Goal: Transaction & Acquisition: Book appointment/travel/reservation

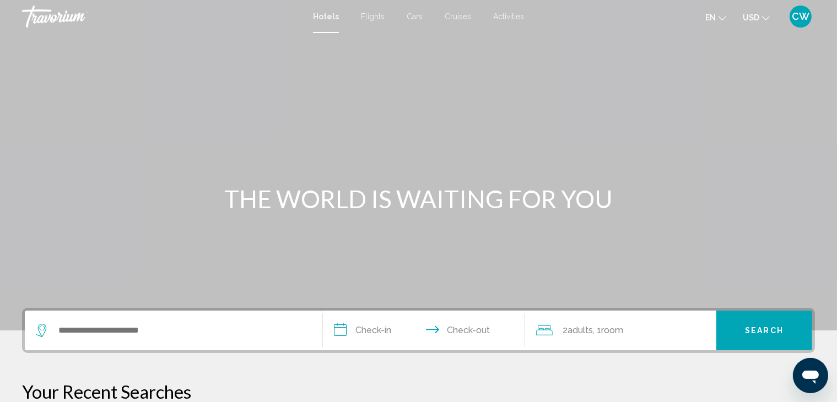
click at [321, 20] on span "Hotels" at bounding box center [326, 16] width 26 height 9
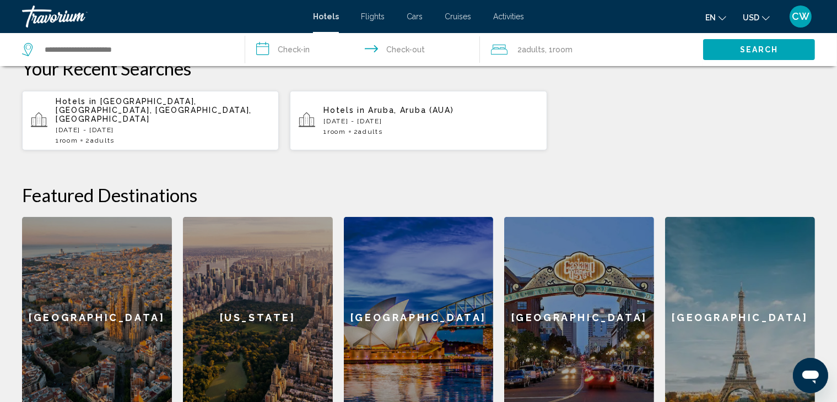
scroll to position [493, 0]
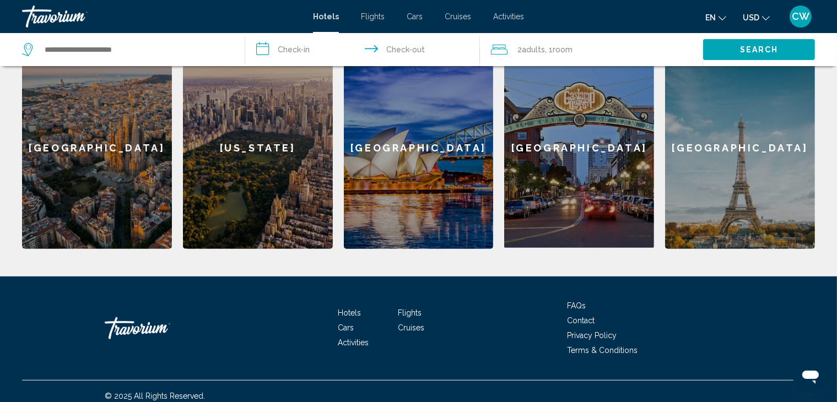
click at [721, 134] on div "[GEOGRAPHIC_DATA]" at bounding box center [740, 148] width 150 height 202
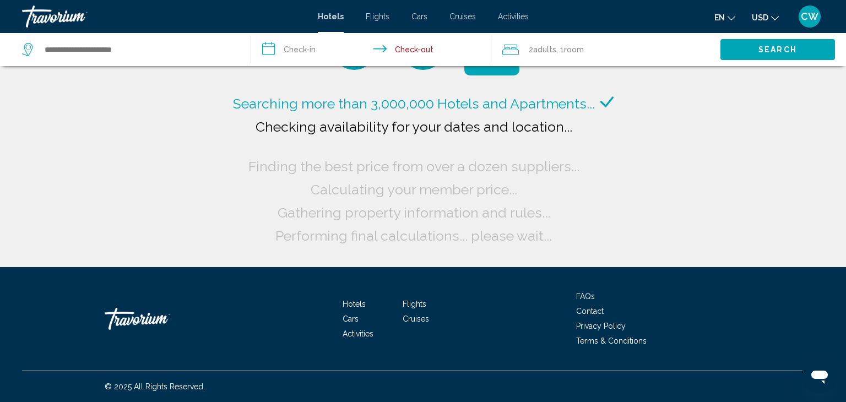
click at [63, 14] on div "Travorium" at bounding box center [77, 17] width 110 height 22
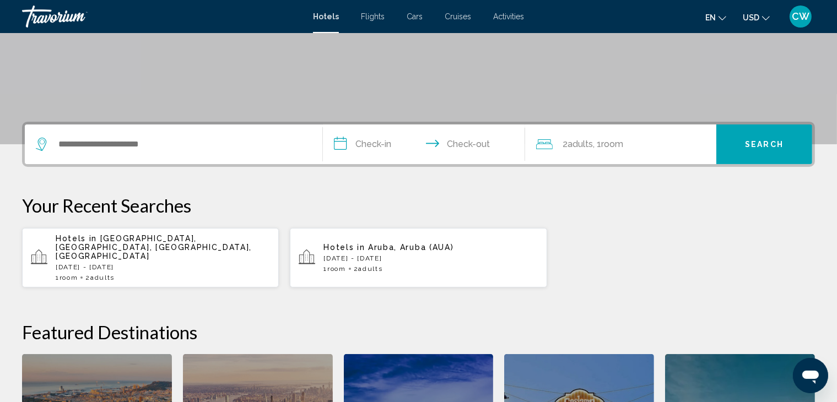
scroll to position [187, 0]
click at [799, 20] on span "CW" at bounding box center [801, 16] width 18 height 11
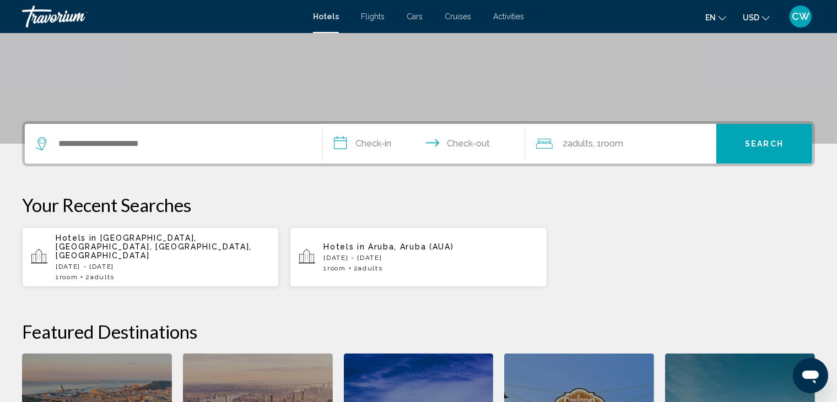
click at [47, 18] on div "Travorium" at bounding box center [77, 17] width 110 height 22
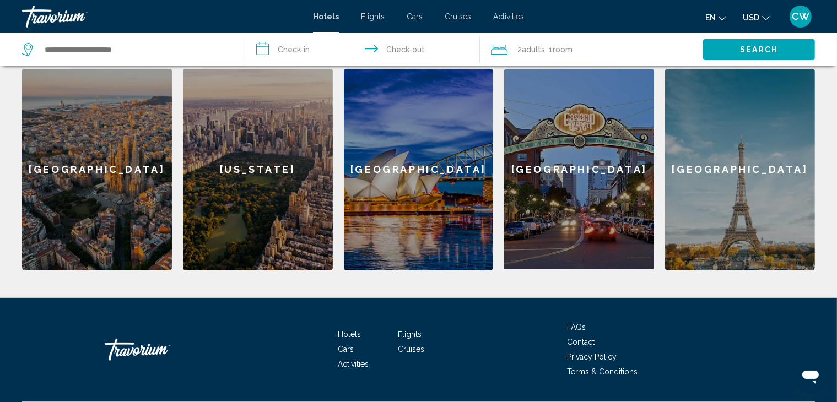
scroll to position [493, 0]
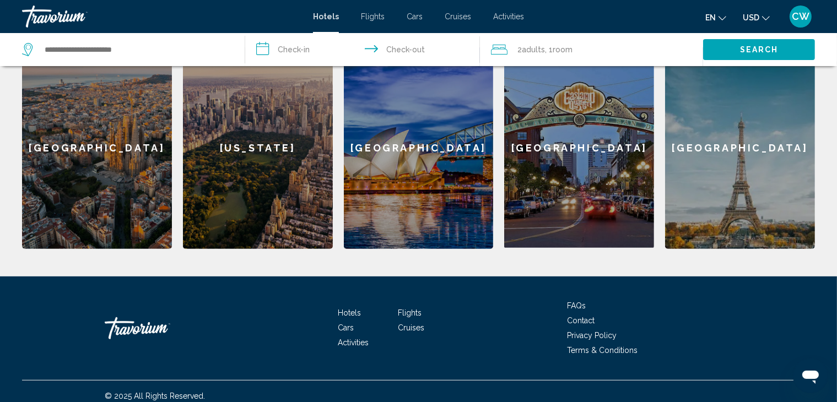
click at [356, 338] on span "Activities" at bounding box center [353, 342] width 31 height 9
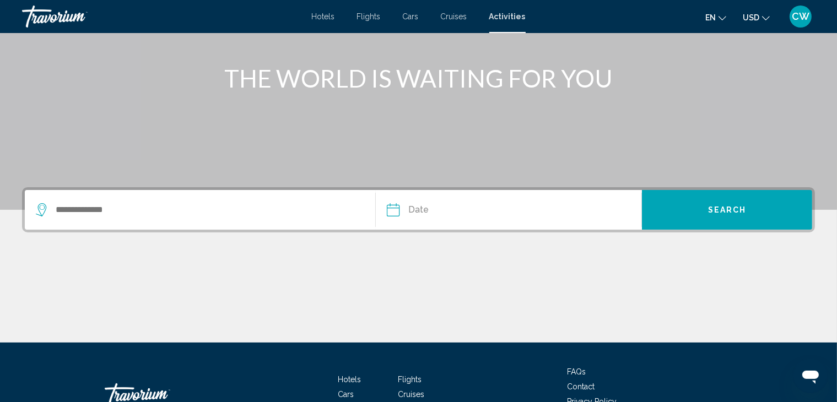
scroll to position [196, 0]
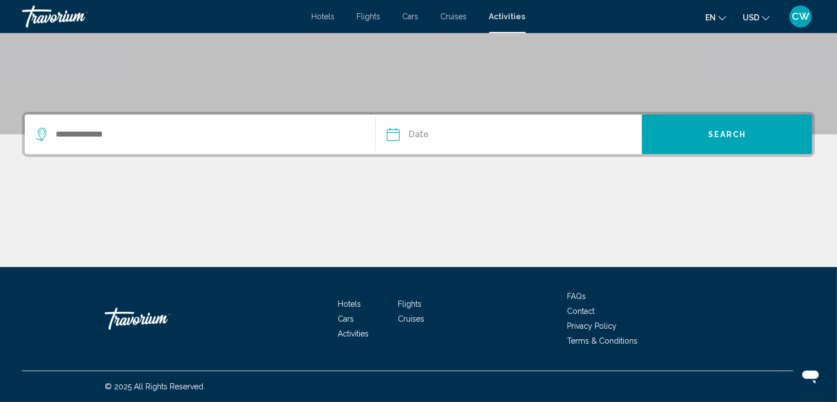
click at [322, 144] on div "Search widget" at bounding box center [200, 135] width 328 height 40
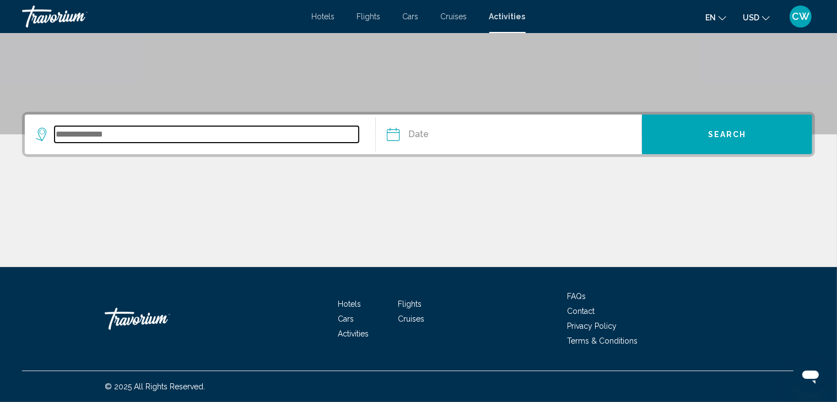
click at [85, 135] on input "Search widget" at bounding box center [207, 134] width 304 height 17
type input "*"
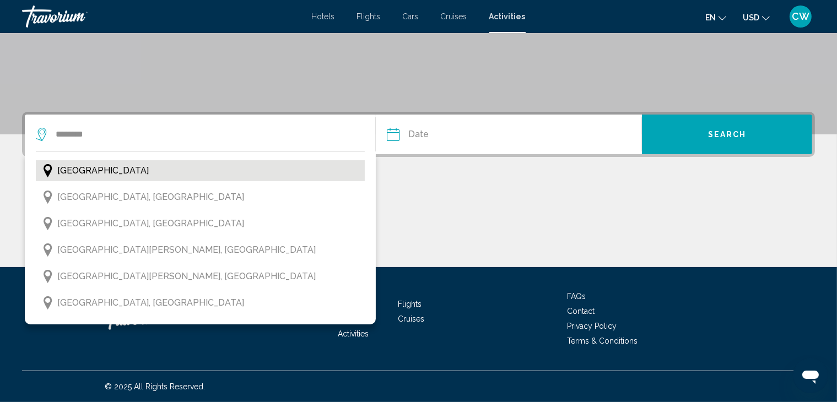
click at [89, 172] on span "[GEOGRAPHIC_DATA]" at bounding box center [102, 170] width 91 height 15
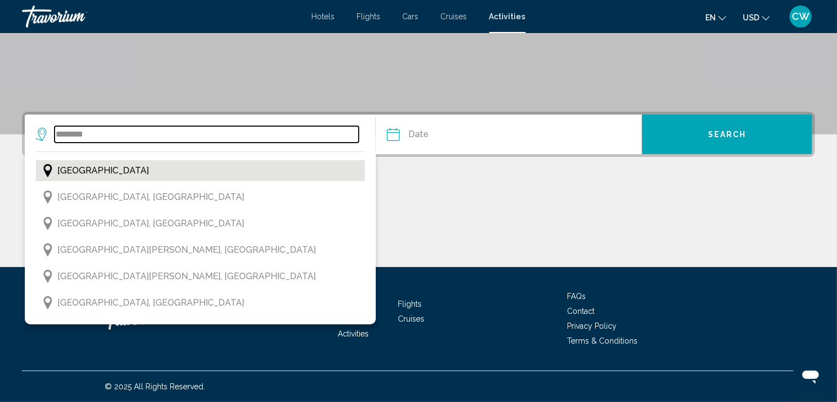
type input "********"
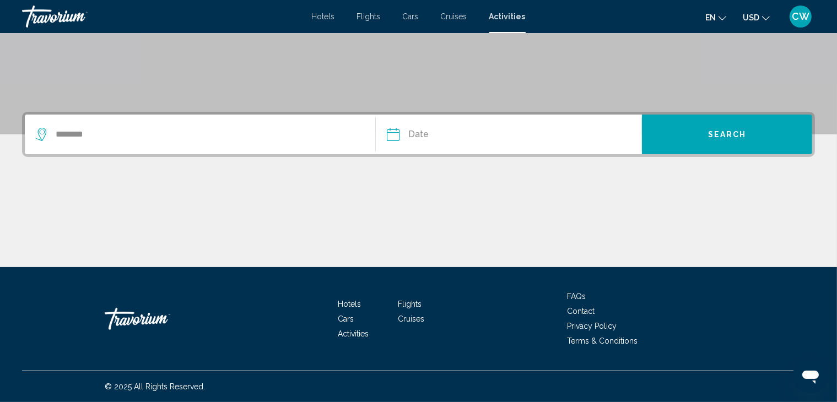
click at [420, 138] on input "Date" at bounding box center [450, 136] width 132 height 43
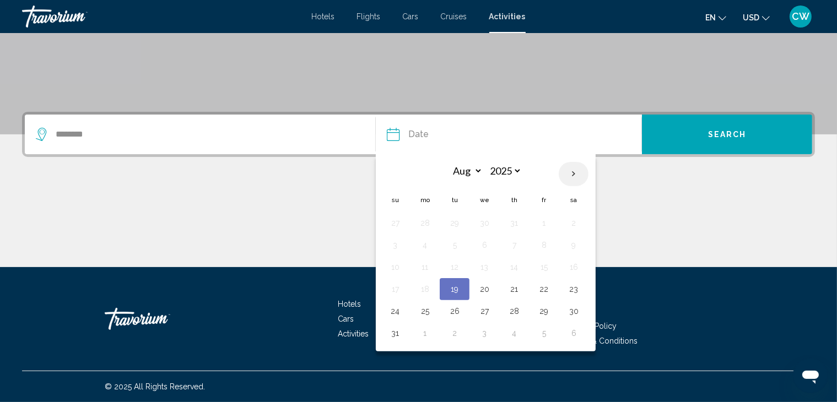
click at [570, 174] on th "Next month" at bounding box center [574, 174] width 30 height 24
click at [571, 172] on th "Next month" at bounding box center [574, 174] width 30 height 24
click at [571, 173] on th "Next month" at bounding box center [574, 174] width 30 height 24
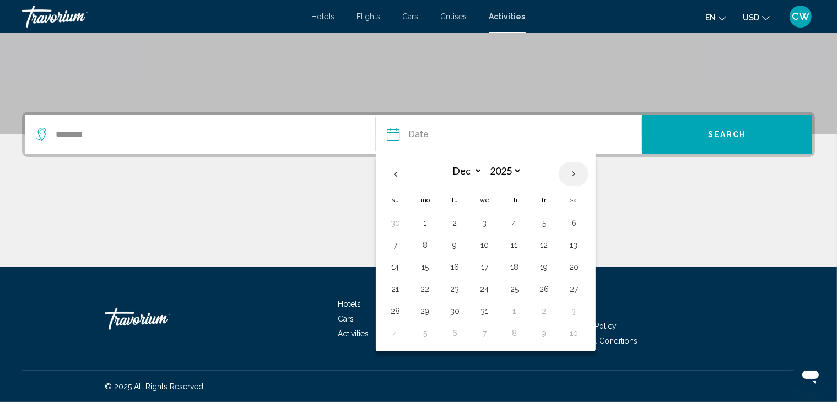
select select "*"
select select "****"
click at [513, 309] on button "29" at bounding box center [514, 311] width 18 height 15
type input "**********"
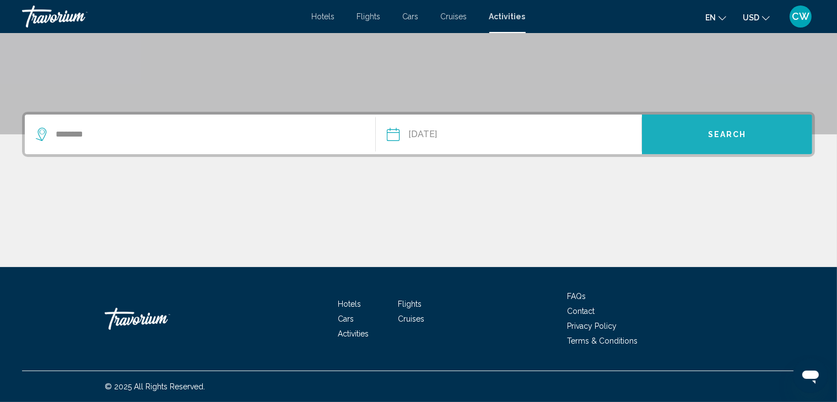
click at [679, 138] on button "Search" at bounding box center [727, 135] width 170 height 40
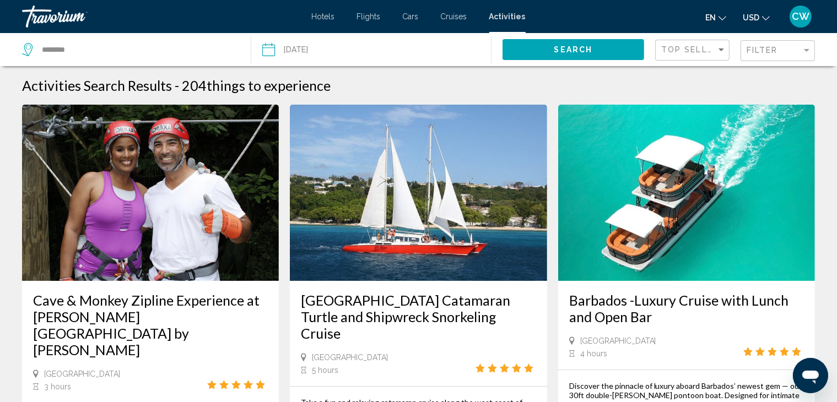
click at [326, 18] on span "Hotels" at bounding box center [323, 16] width 23 height 9
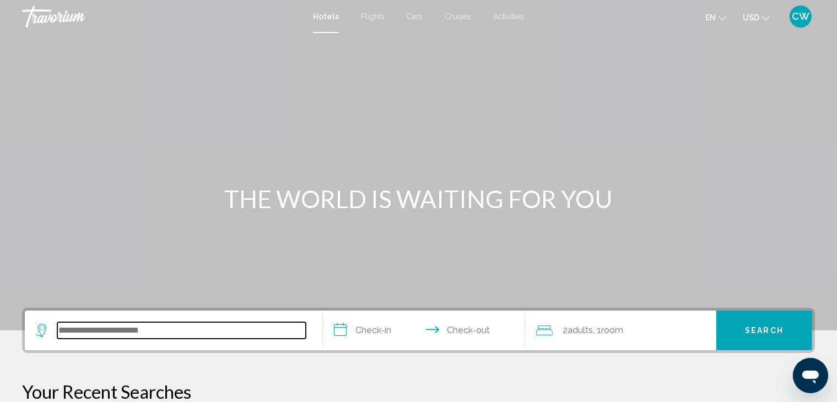
click at [139, 335] on input "Search widget" at bounding box center [181, 330] width 248 height 17
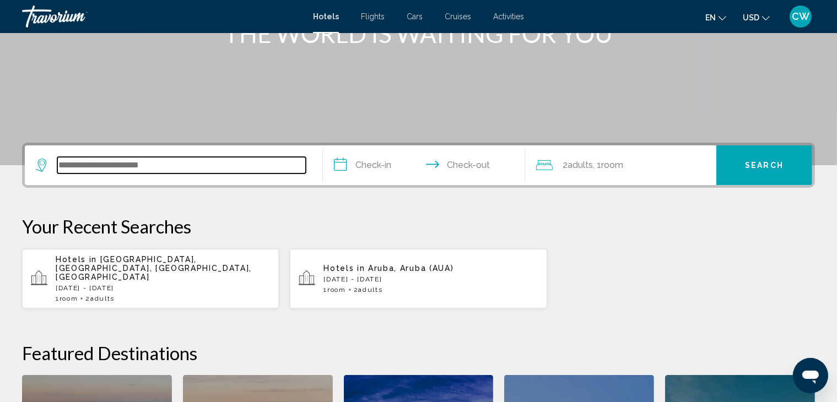
scroll to position [272, 0]
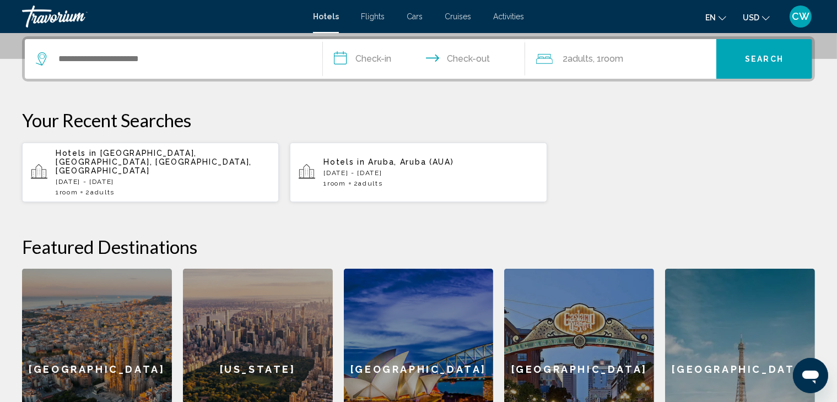
click at [139, 335] on div "[GEOGRAPHIC_DATA]" at bounding box center [97, 370] width 150 height 202
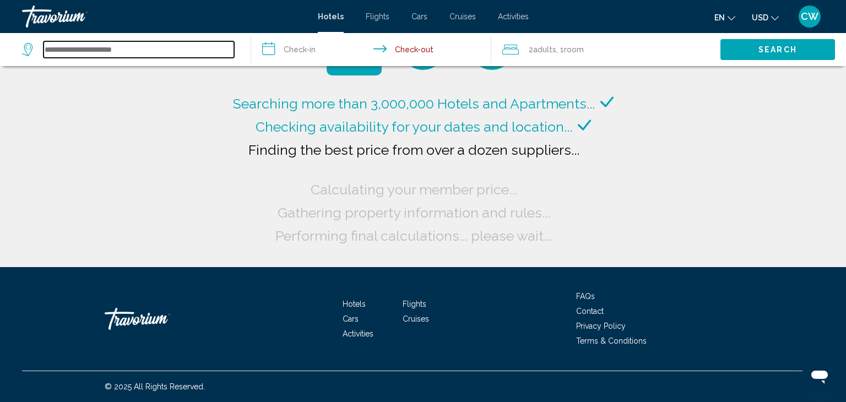
click at [103, 53] on input "Search widget" at bounding box center [139, 49] width 191 height 17
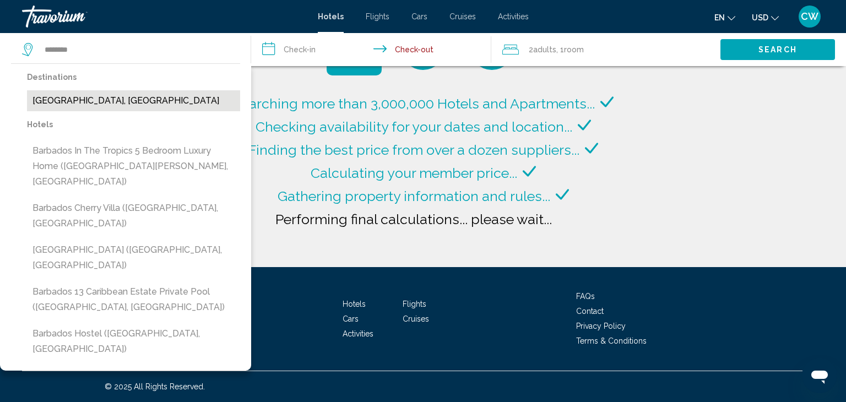
click at [90, 106] on button "[GEOGRAPHIC_DATA], [GEOGRAPHIC_DATA]" at bounding box center [133, 100] width 213 height 21
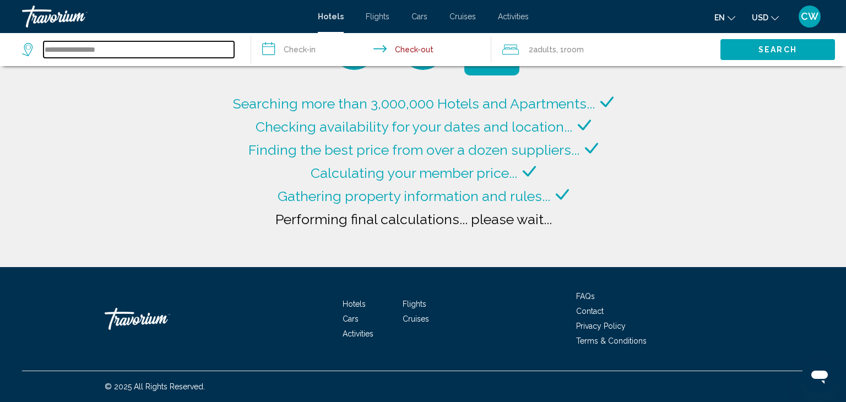
type input "**********"
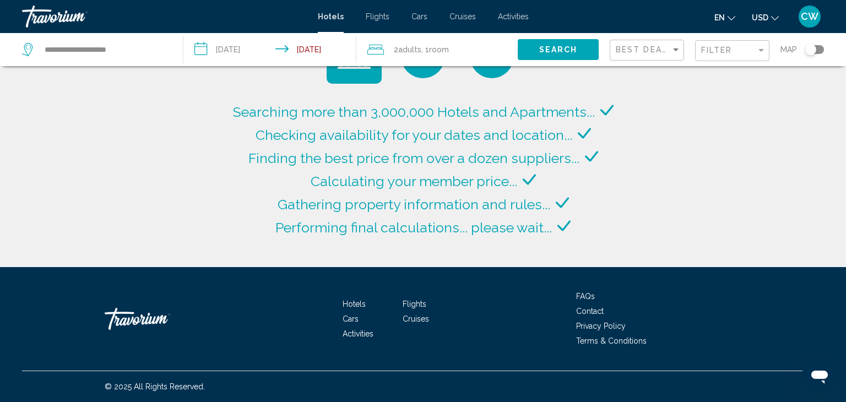
click at [209, 45] on input "**********" at bounding box center [271, 51] width 177 height 36
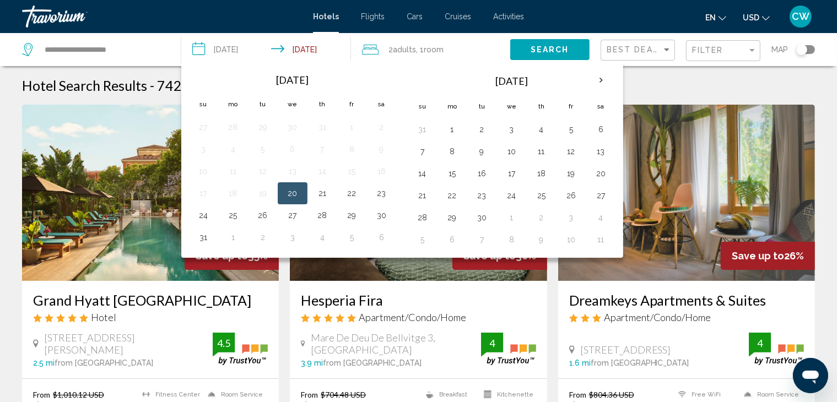
click at [279, 51] on input "**********" at bounding box center [268, 51] width 175 height 36
click at [280, 47] on input "**********" at bounding box center [268, 51] width 175 height 36
click at [597, 79] on th "Next month" at bounding box center [601, 80] width 30 height 24
click at [600, 82] on th "Next month" at bounding box center [601, 80] width 30 height 24
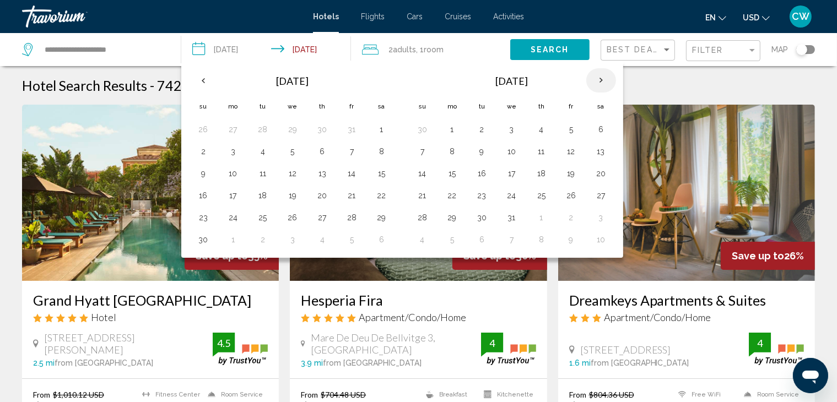
click at [600, 82] on th "Next month" at bounding box center [601, 80] width 30 height 24
click at [539, 216] on button "29" at bounding box center [542, 217] width 18 height 15
click at [418, 237] on button "1" at bounding box center [423, 239] width 18 height 15
type input "**********"
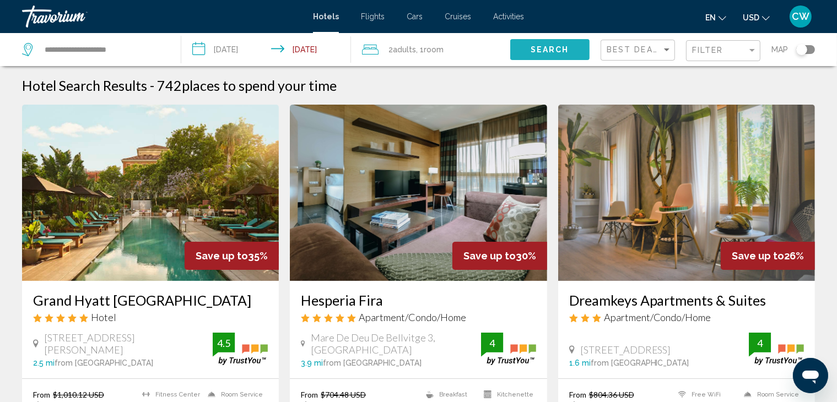
click at [534, 47] on span "Search" at bounding box center [550, 50] width 39 height 9
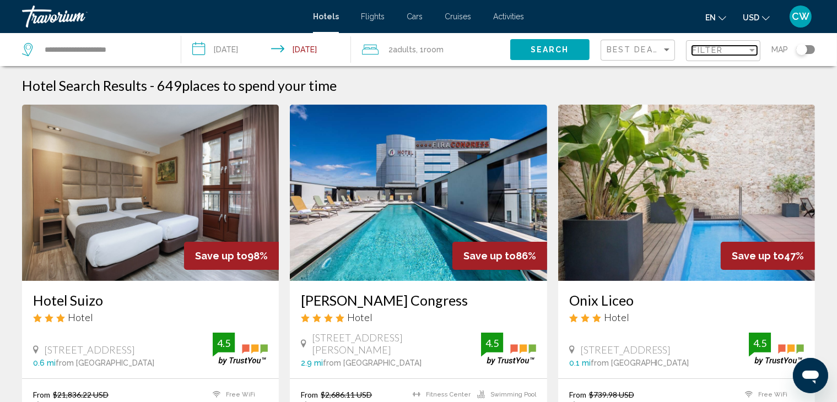
click at [723, 52] on span "Filter" at bounding box center [707, 50] width 31 height 9
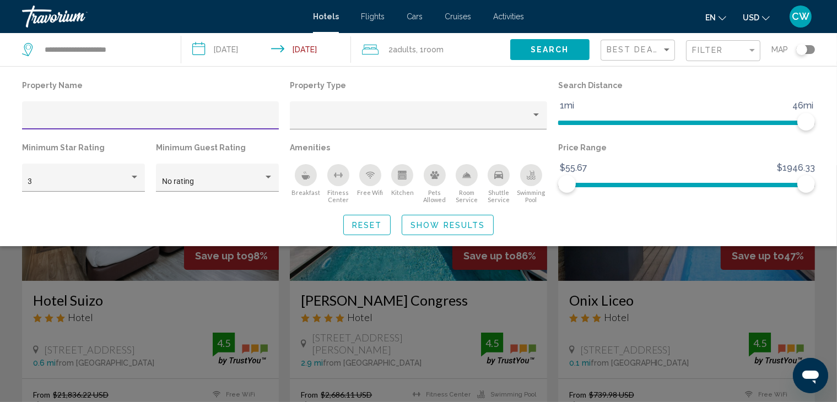
click at [566, 339] on div "Search widget" at bounding box center [418, 283] width 837 height 237
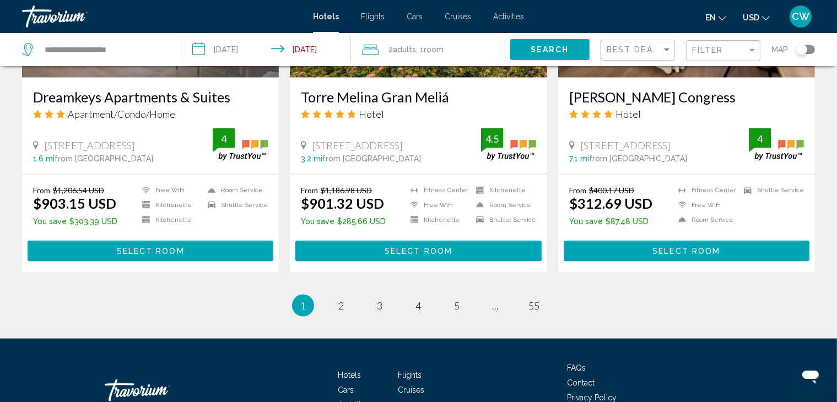
scroll to position [1472, 0]
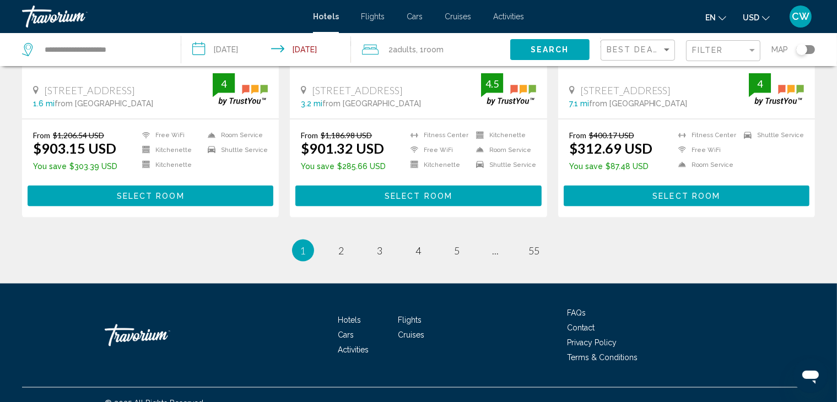
click at [426, 242] on ul "1 / 55 You're on page 1 page 2 page 3 page 4 page 5 page ... page 55" at bounding box center [418, 251] width 793 height 22
click at [414, 241] on link "page 4" at bounding box center [418, 250] width 19 height 19
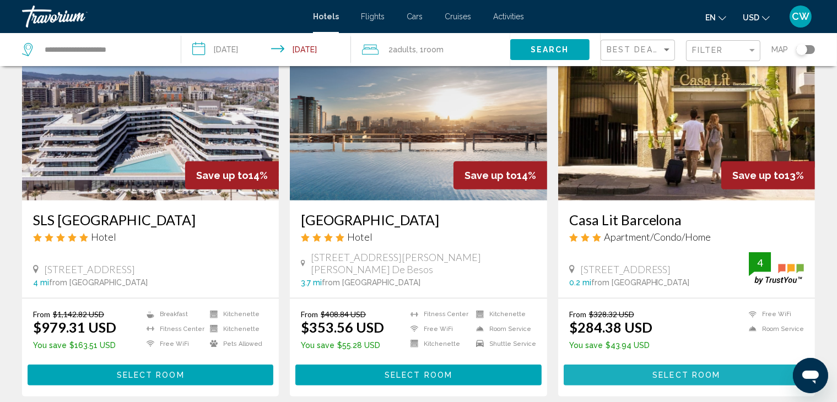
scroll to position [469, 0]
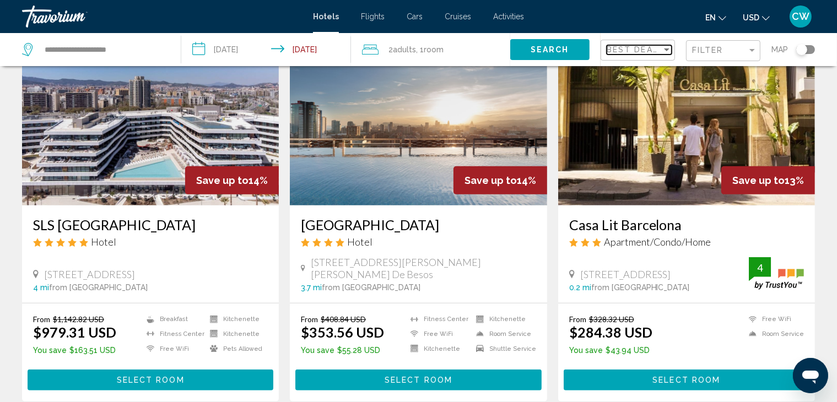
click at [667, 52] on div "Sort by" at bounding box center [667, 49] width 10 height 9
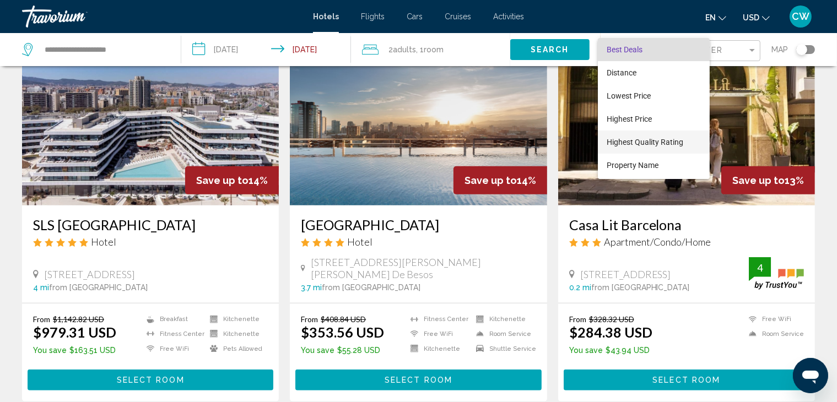
click at [674, 151] on span "Highest Quality Rating" at bounding box center [654, 142] width 94 height 23
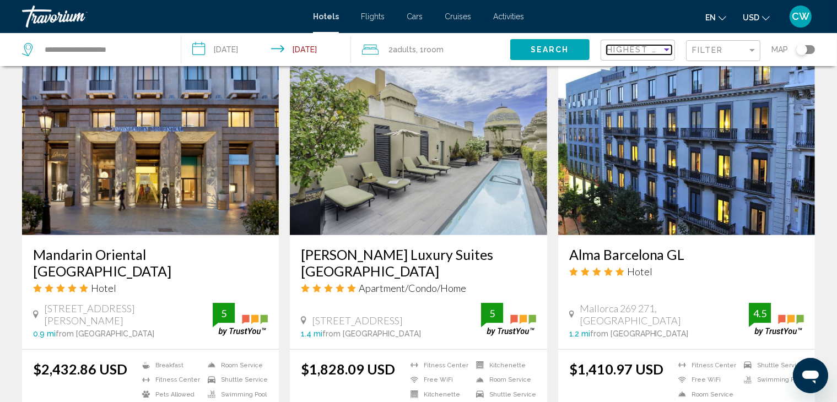
scroll to position [440, 0]
